Goal: Task Accomplishment & Management: Complete application form

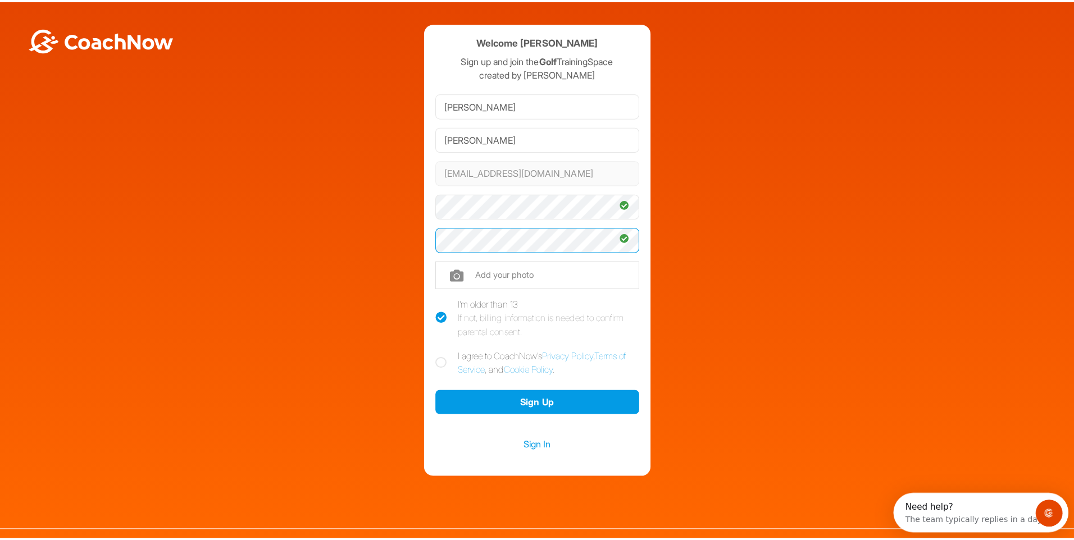
scroll to position [8, 0]
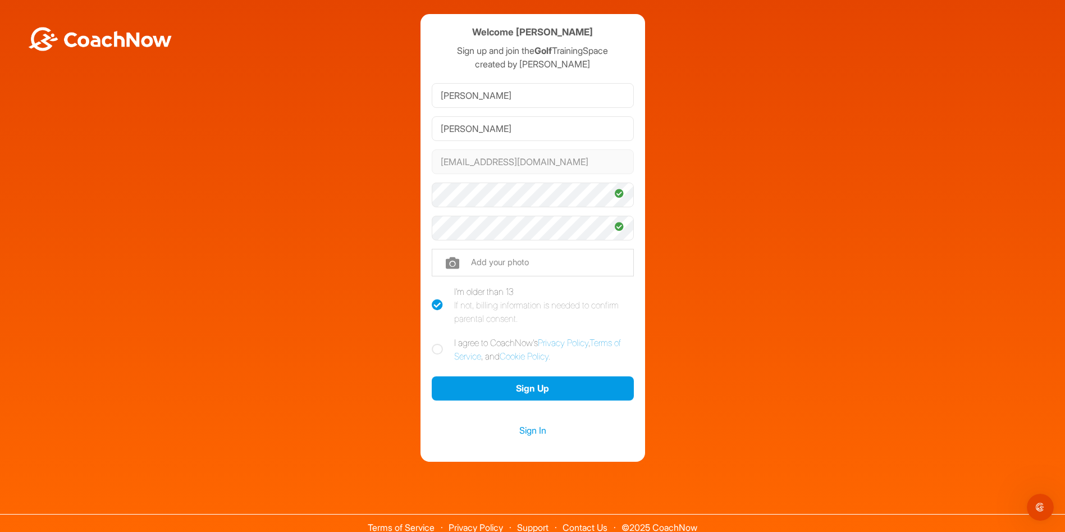
drag, startPoint x: 434, startPoint y: 349, endPoint x: 449, endPoint y: 354, distance: 16.0
click at [434, 349] on icon at bounding box center [437, 349] width 11 height 11
click at [434, 343] on input "I agree to CoachNow's Privacy Policy , Terms of Service , and Cookie Policy ." at bounding box center [435, 339] width 7 height 7
checkbox input "true"
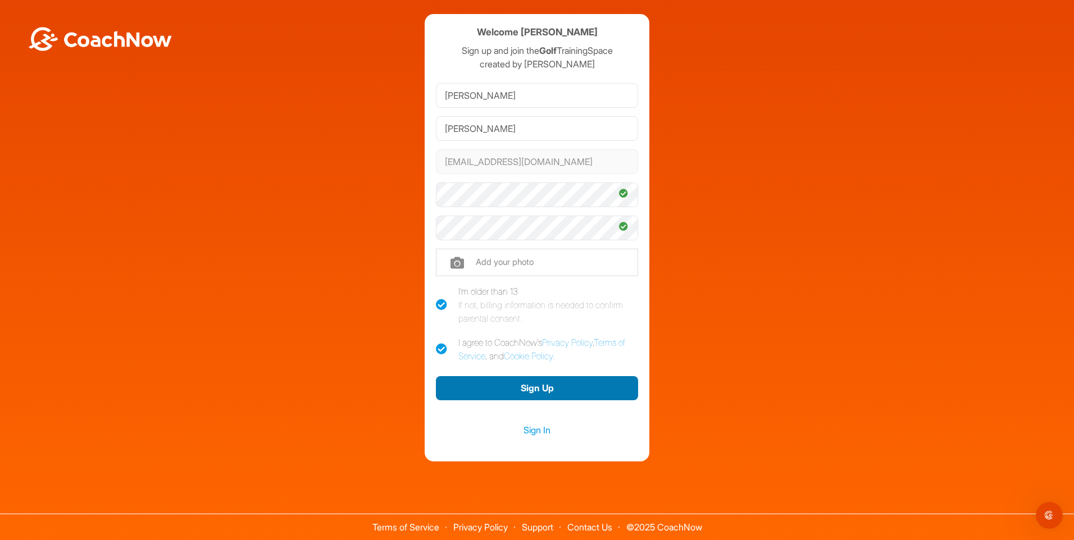
click at [529, 383] on button "Sign Up" at bounding box center [537, 388] width 202 height 24
